Goal: Find contact information: Obtain details needed to contact an individual or organization

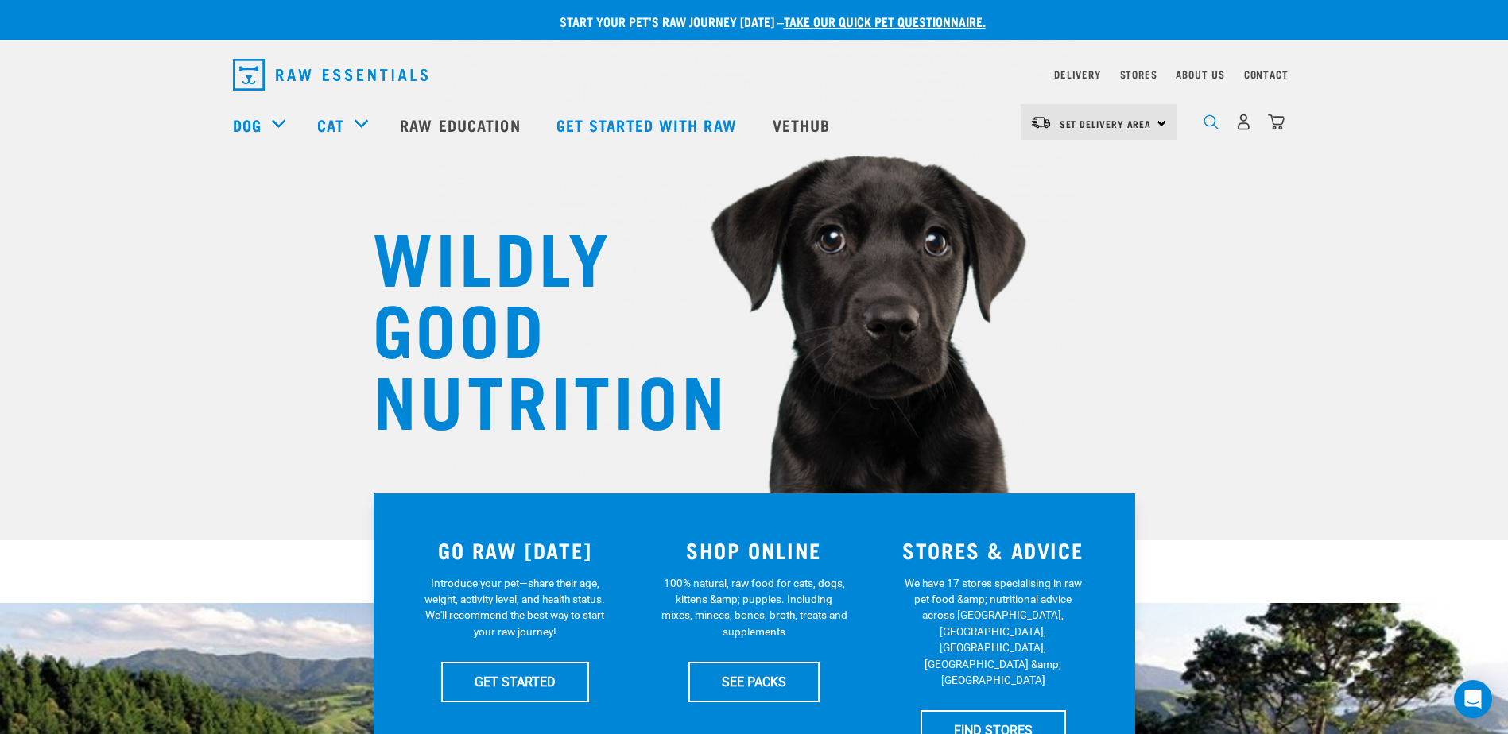
click at [1206, 130] on img "dropdown navigation" at bounding box center [1210, 121] width 15 height 15
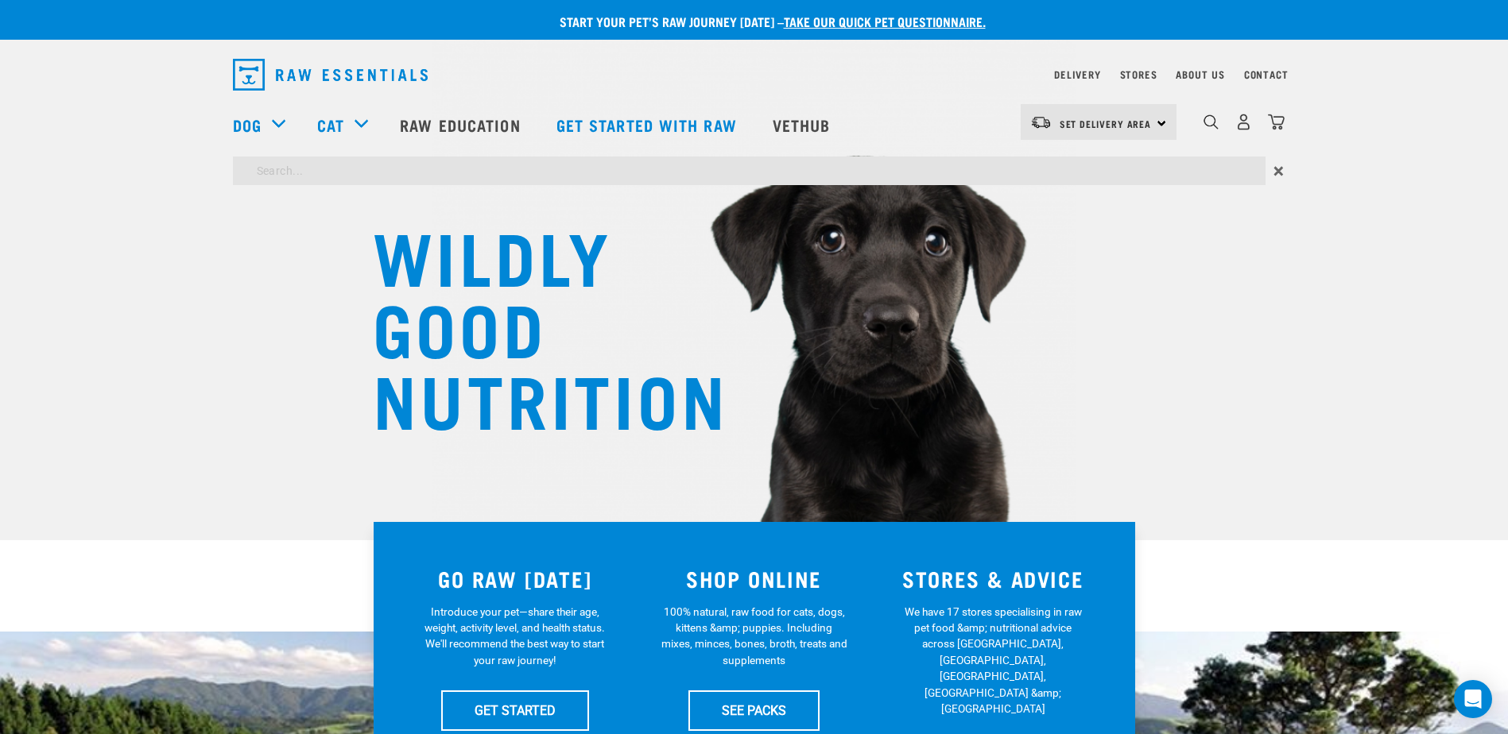
click at [851, 165] on input "search" at bounding box center [749, 171] width 1032 height 29
type input "bulk"
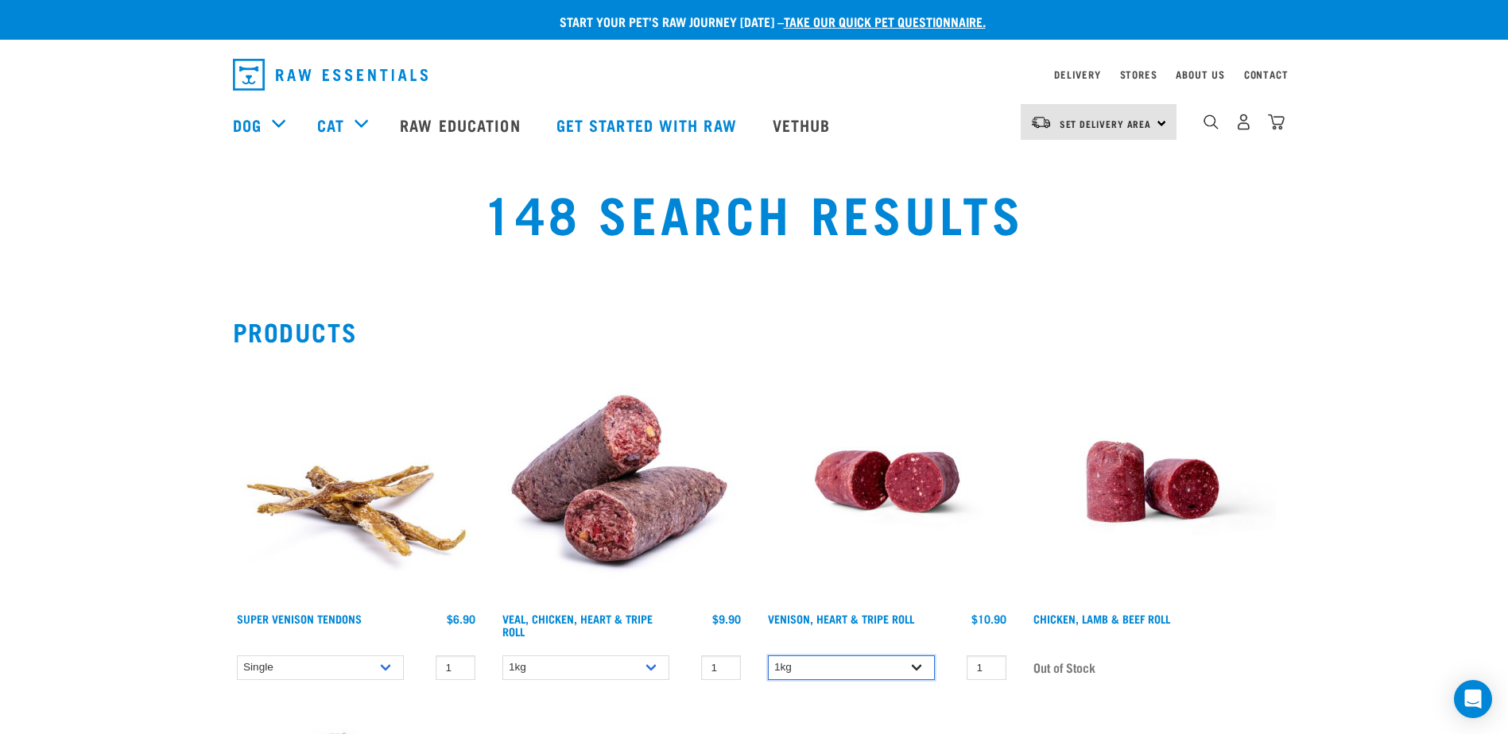
click at [915, 669] on select "1kg Bulk (10kg)" at bounding box center [851, 668] width 167 height 25
click at [1211, 129] on img "dropdown navigation" at bounding box center [1210, 121] width 15 height 15
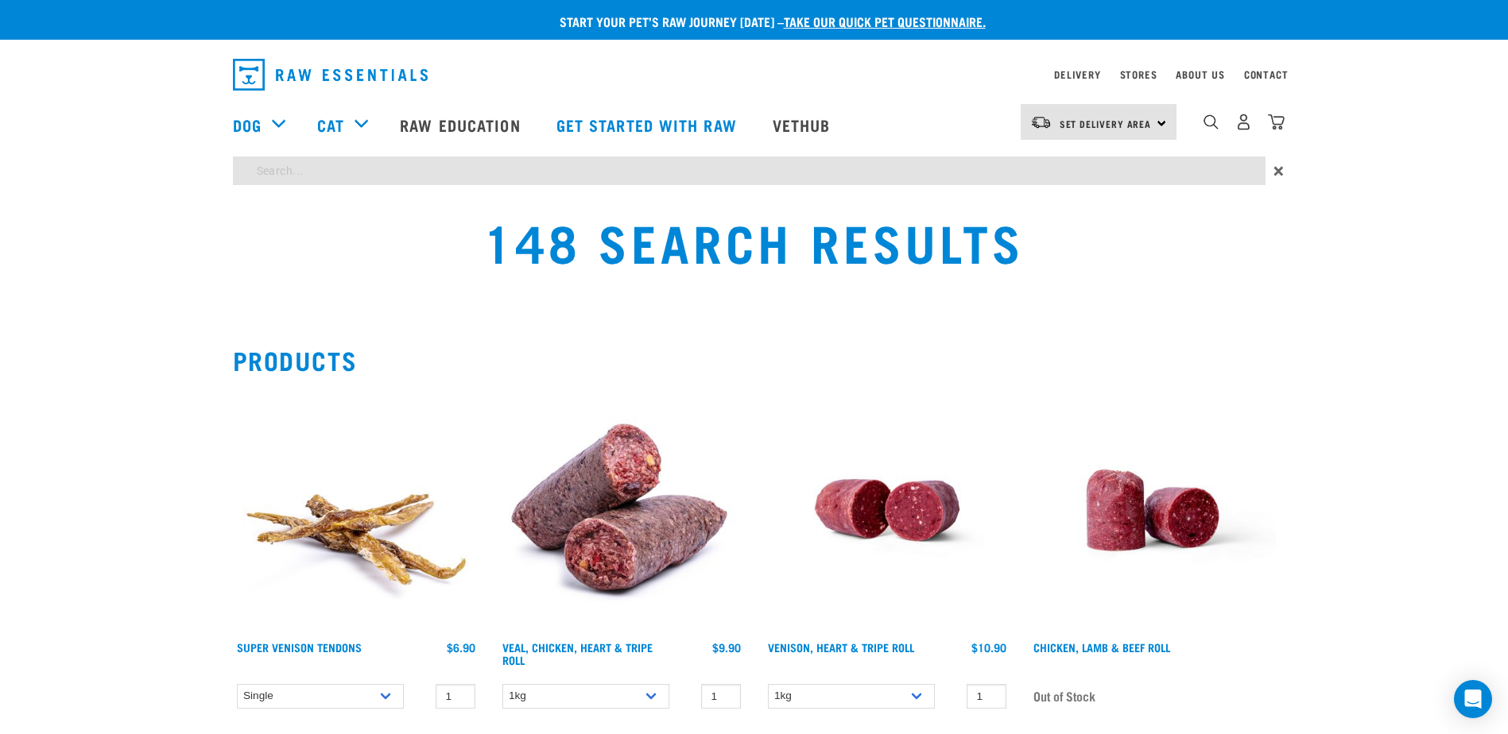
click at [708, 168] on input "search" at bounding box center [749, 171] width 1032 height 29
type input "venison heart and tripe"
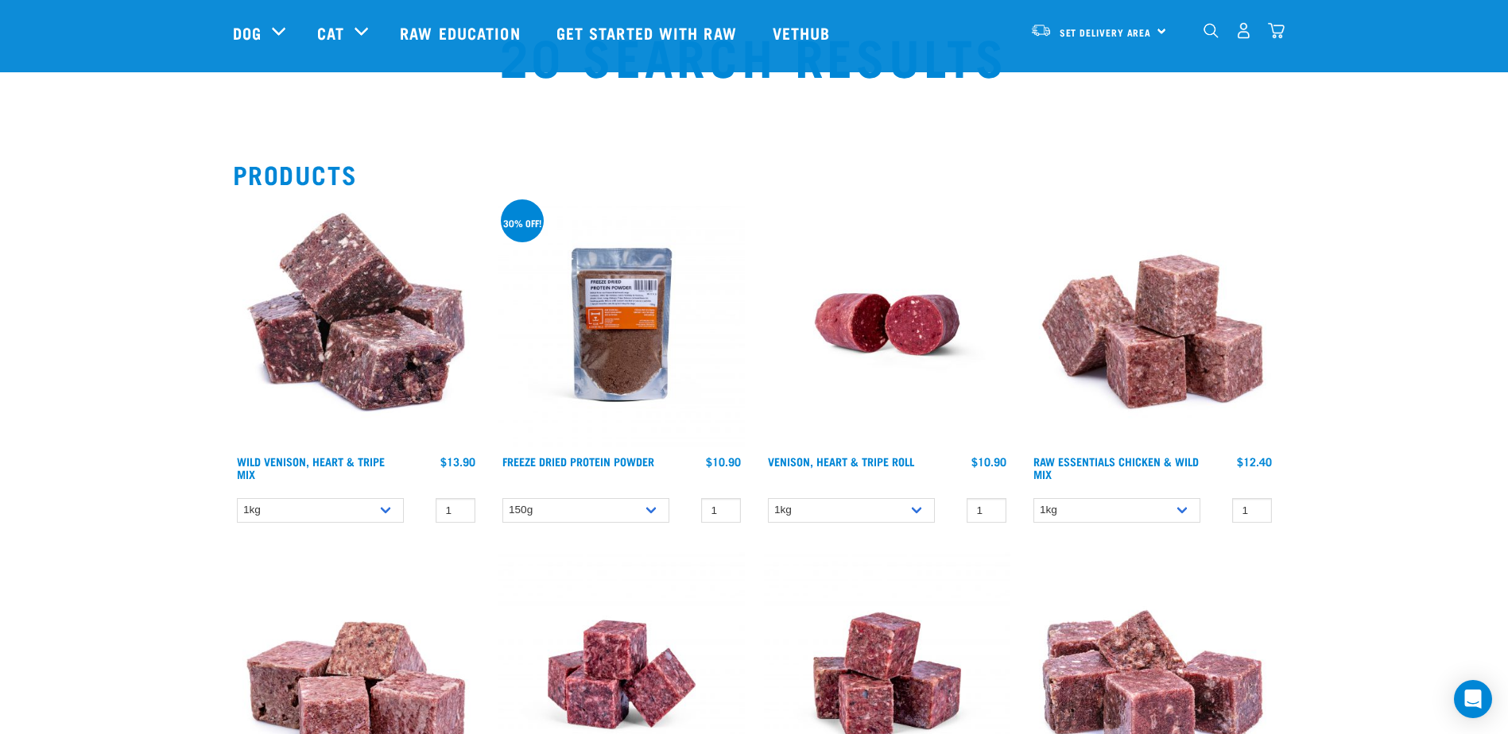
scroll to position [79, 0]
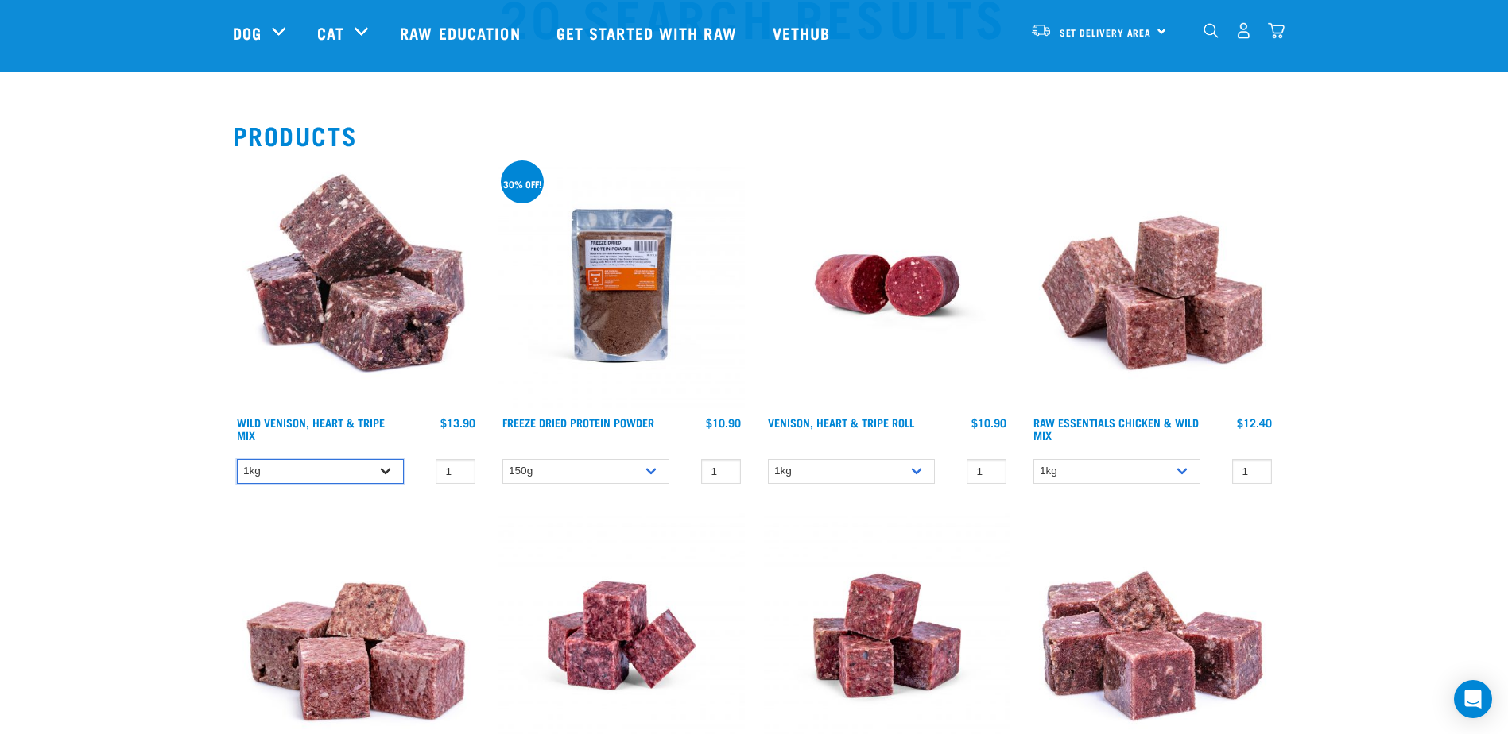
click at [391, 478] on select "1kg" at bounding box center [320, 471] width 167 height 25
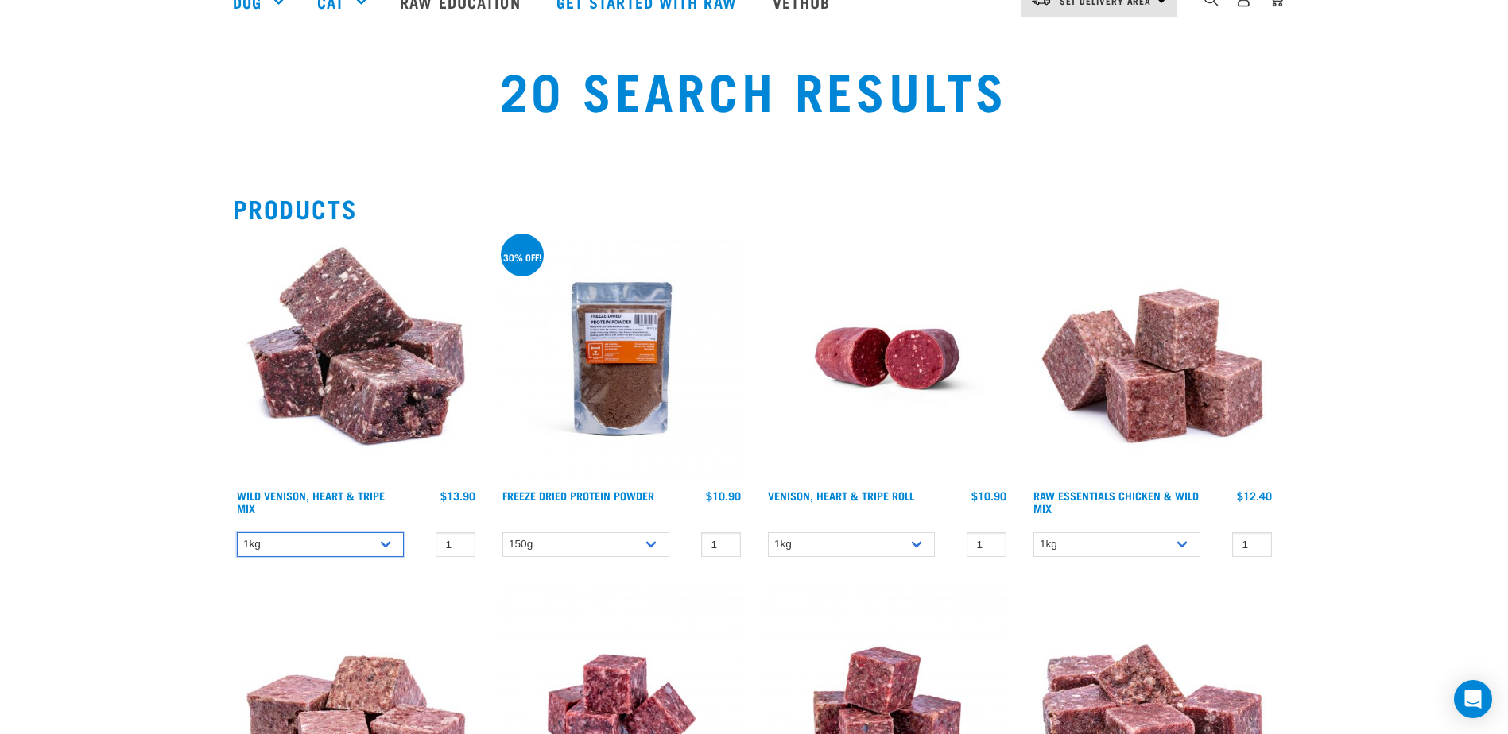
scroll to position [0, 0]
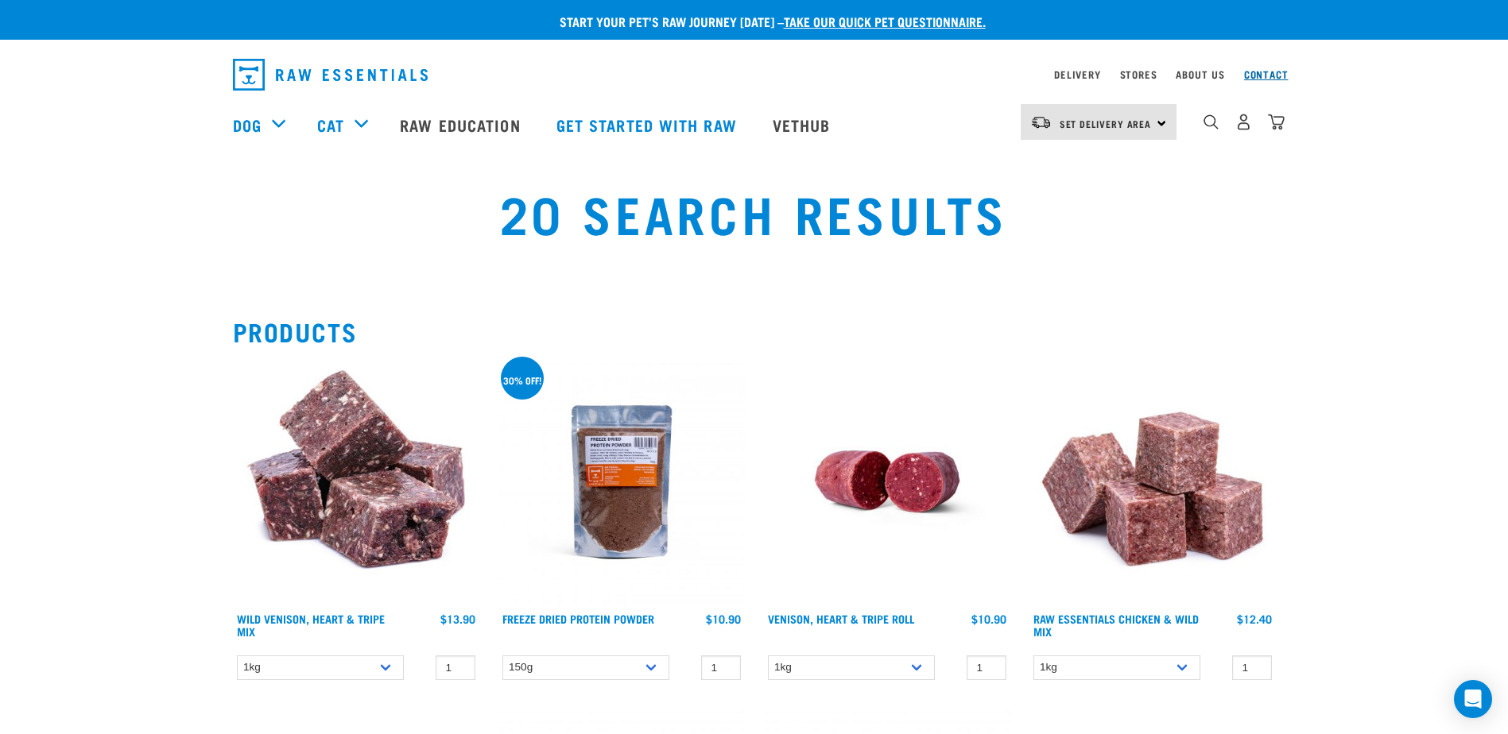
click at [1256, 74] on link "Contact" at bounding box center [1266, 75] width 45 height 6
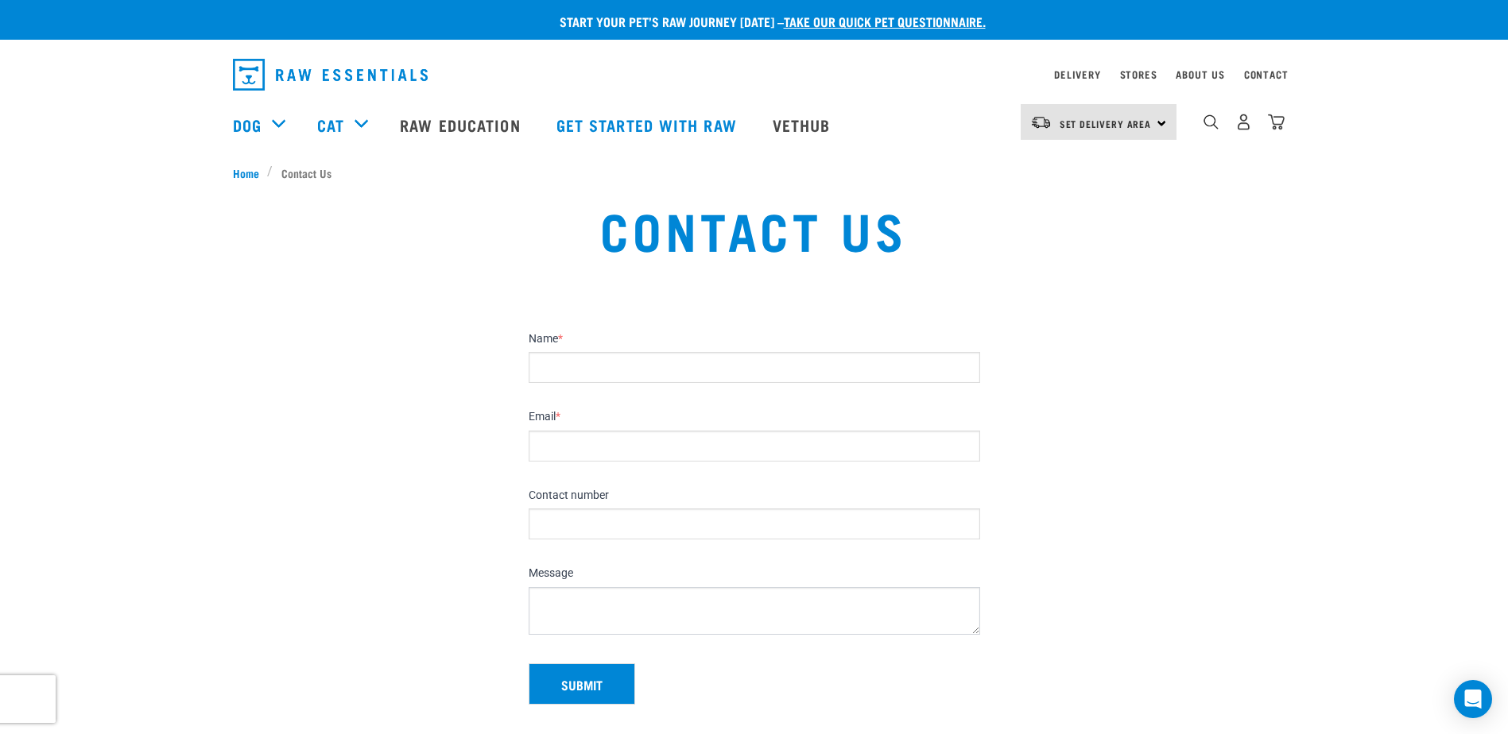
click at [691, 375] on input "Name *" at bounding box center [753, 367] width 451 height 31
type input "Mary"
type input "Tatupu-Mamea"
type input "021998817"
click at [1213, 73] on link "About Us" at bounding box center [1199, 75] width 48 height 6
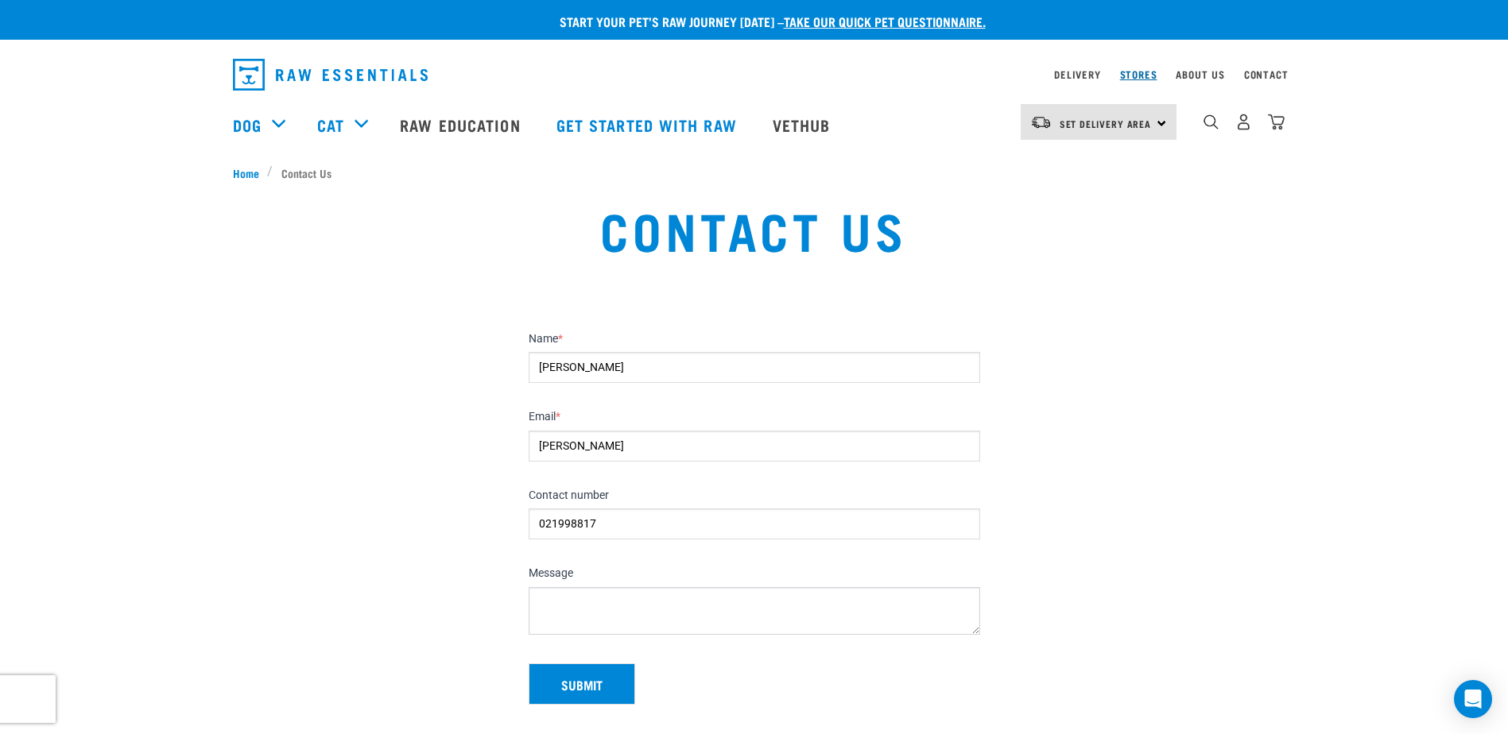
click at [1137, 72] on link "Stores" at bounding box center [1138, 75] width 37 height 6
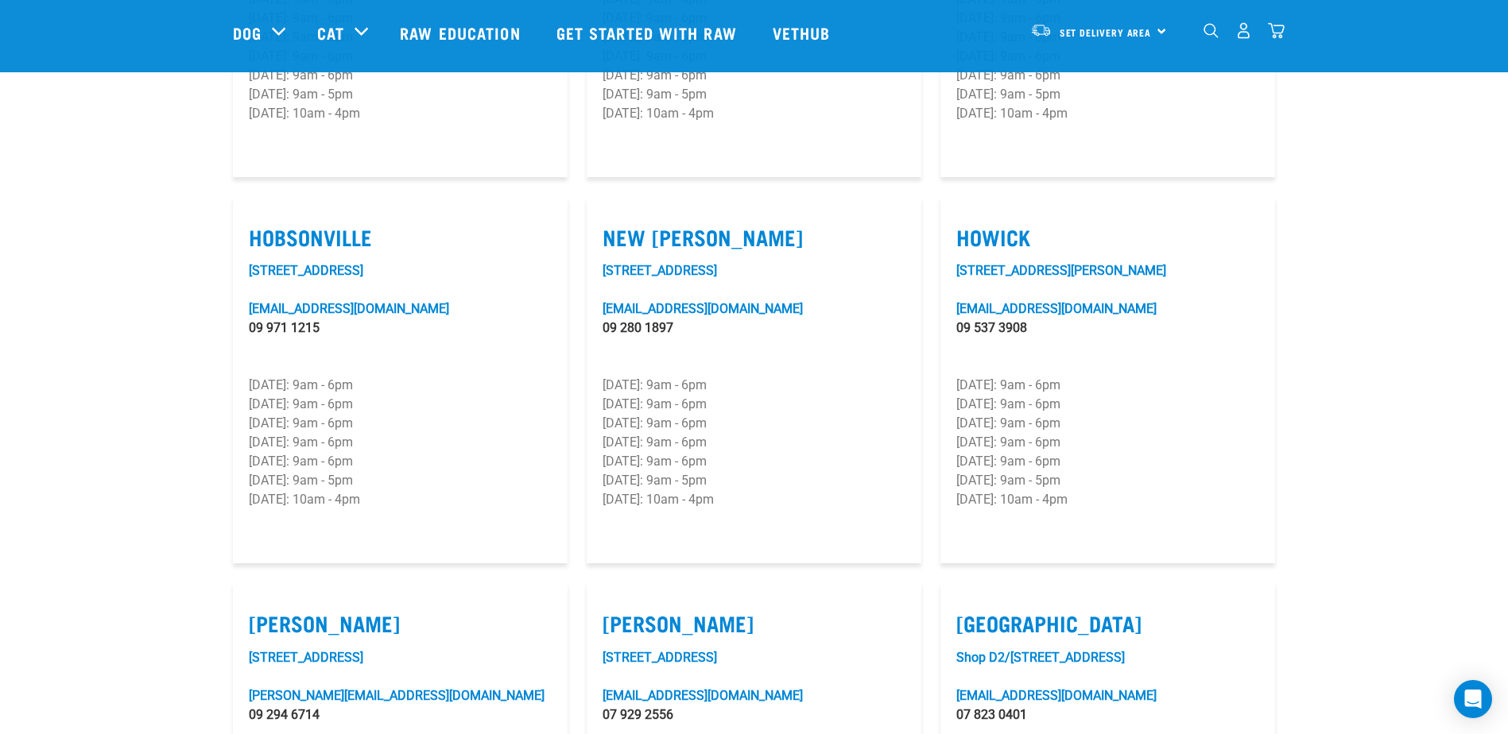
scroll to position [1113, 0]
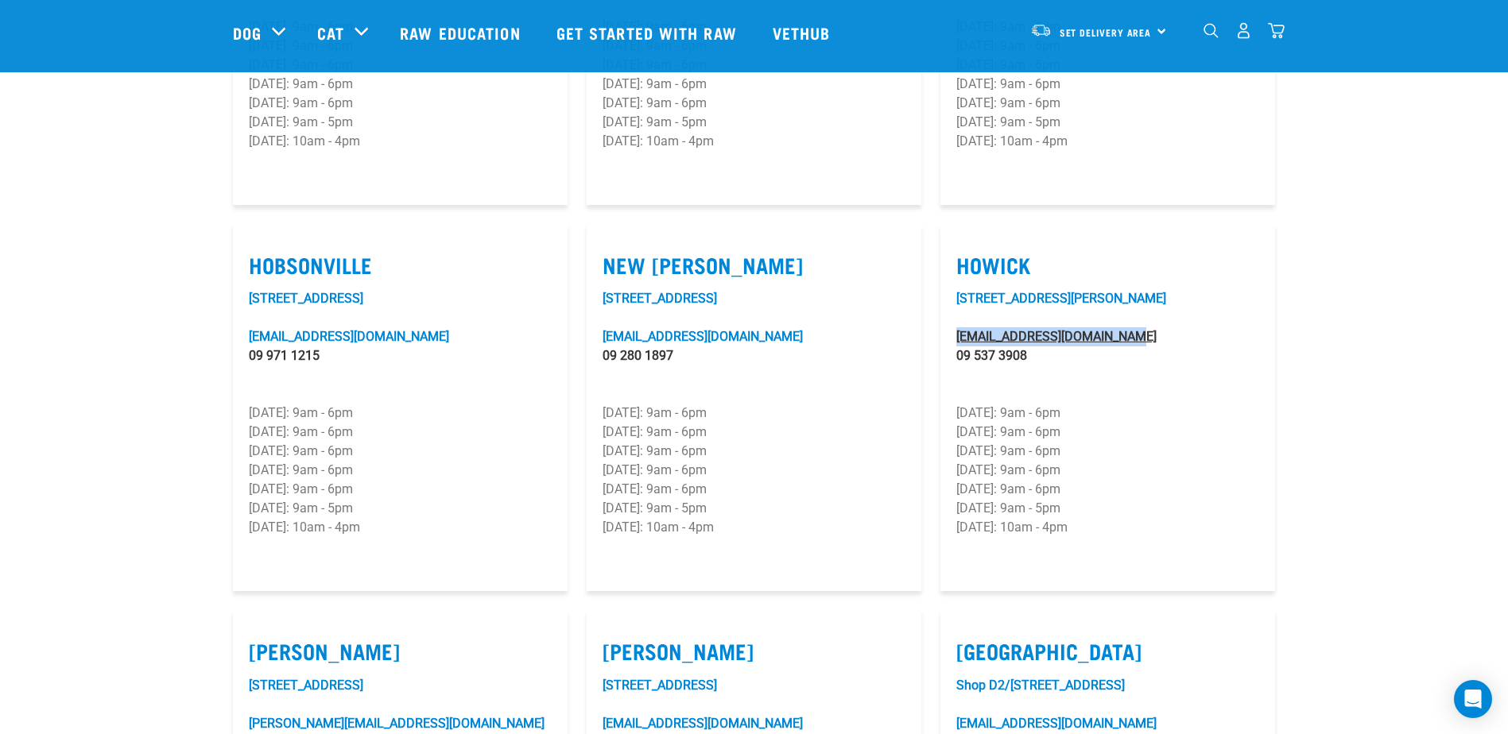
drag, startPoint x: 1140, startPoint y: 296, endPoint x: 957, endPoint y: 288, distance: 183.7
click at [957, 289] on div "[STREET_ADDRESS][PERSON_NAME] [EMAIL_ADDRESS][DOMAIN_NAME] 09 537 3908 [DATE]: …" at bounding box center [1107, 432] width 303 height 286
copy link "[EMAIL_ADDRESS][DOMAIN_NAME]"
